Goal: Navigation & Orientation: Find specific page/section

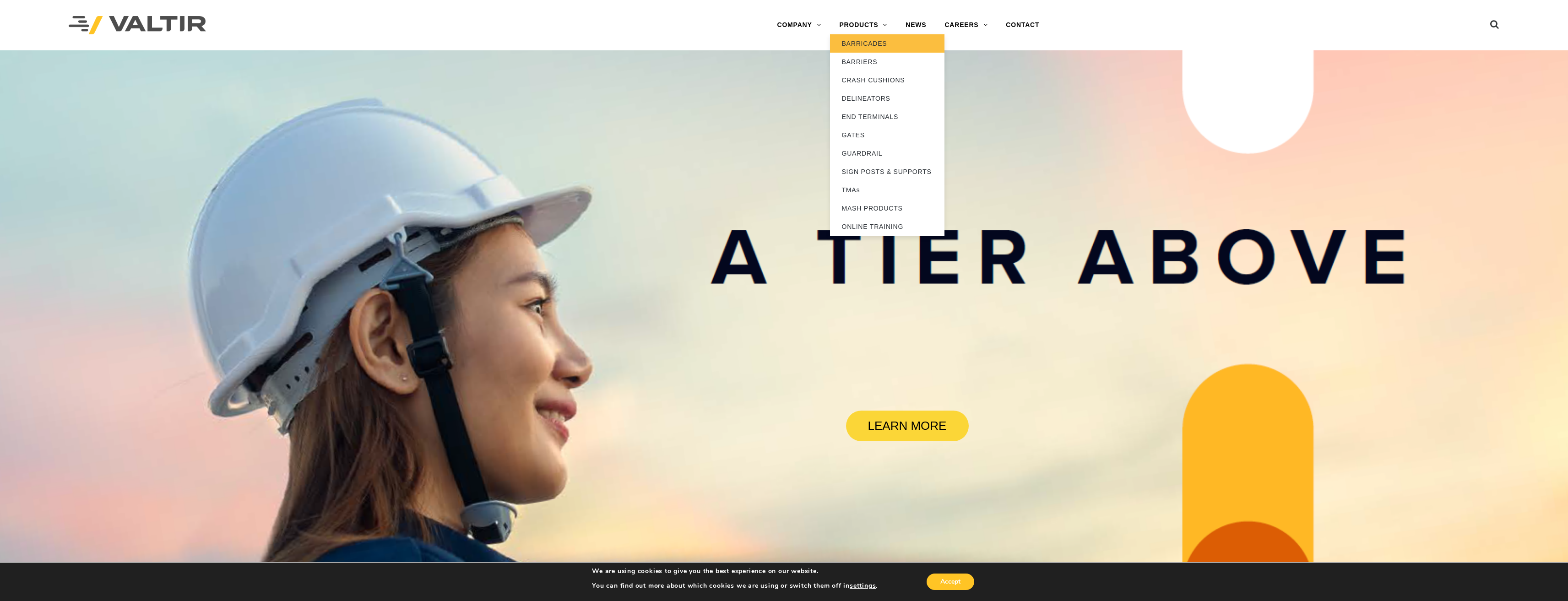
click at [866, 47] on link "BARRICADES" at bounding box center [888, 43] width 115 height 18
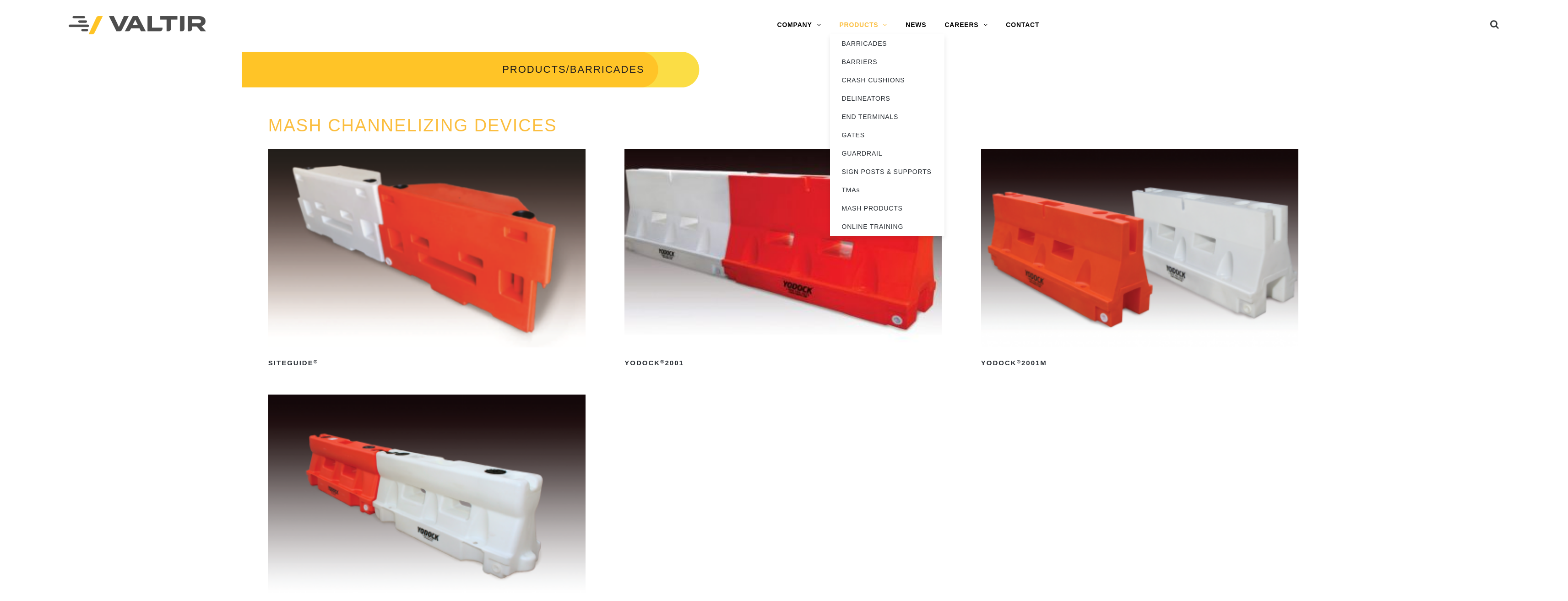
click at [866, 24] on link "PRODUCTS" at bounding box center [863, 24] width 67 height 18
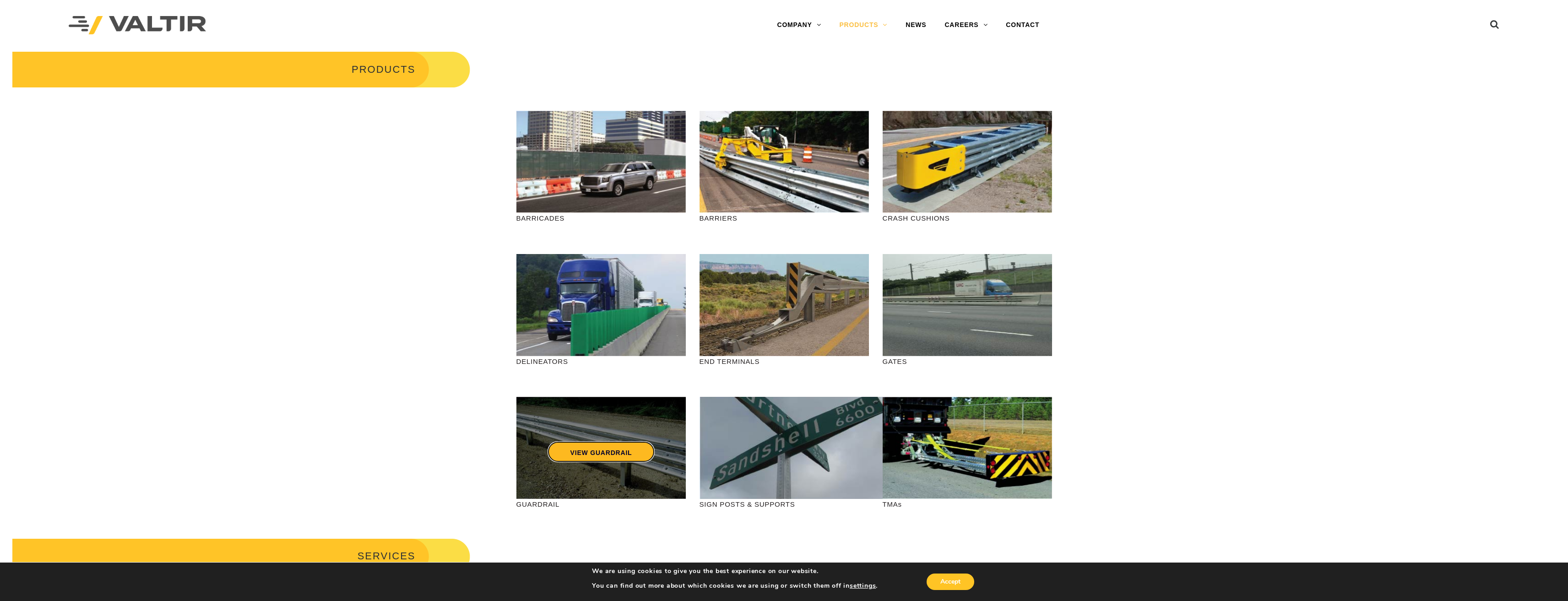
click at [626, 451] on link "VIEW GUARDRAIL" at bounding box center [600, 451] width 108 height 21
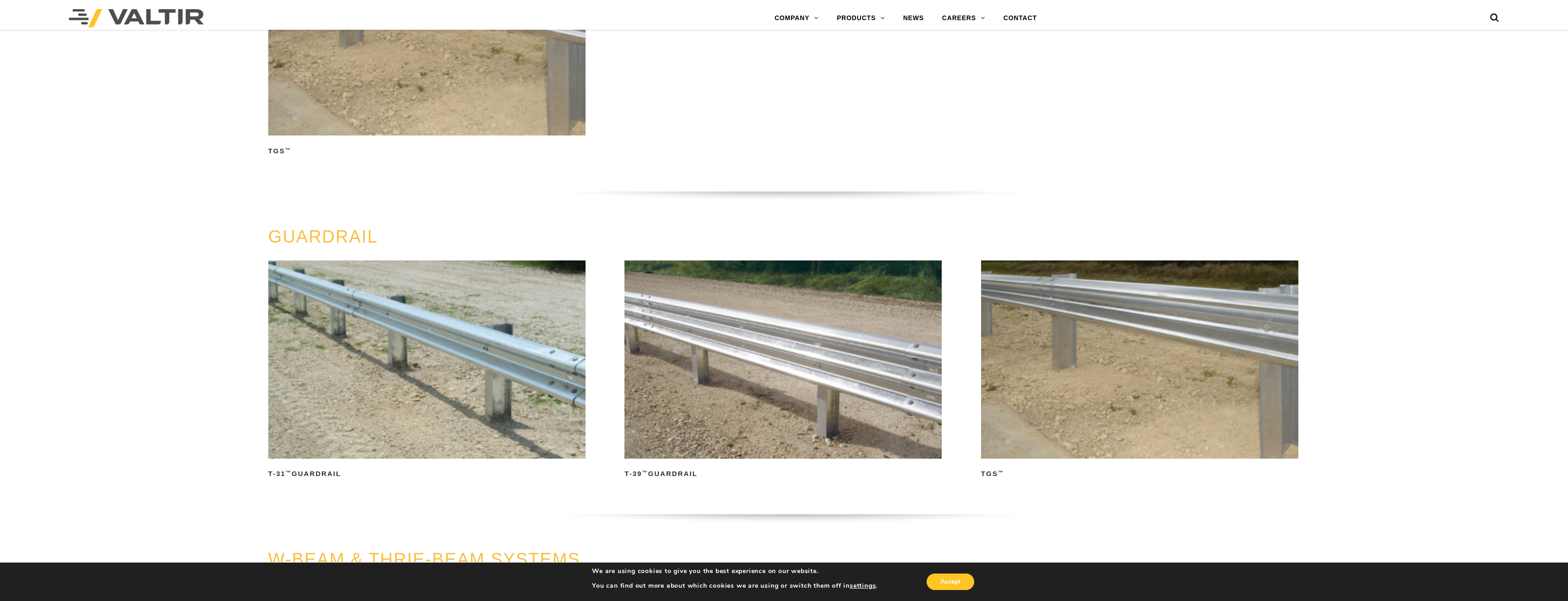
scroll to position [46, 0]
